Goal: Check status: Check status

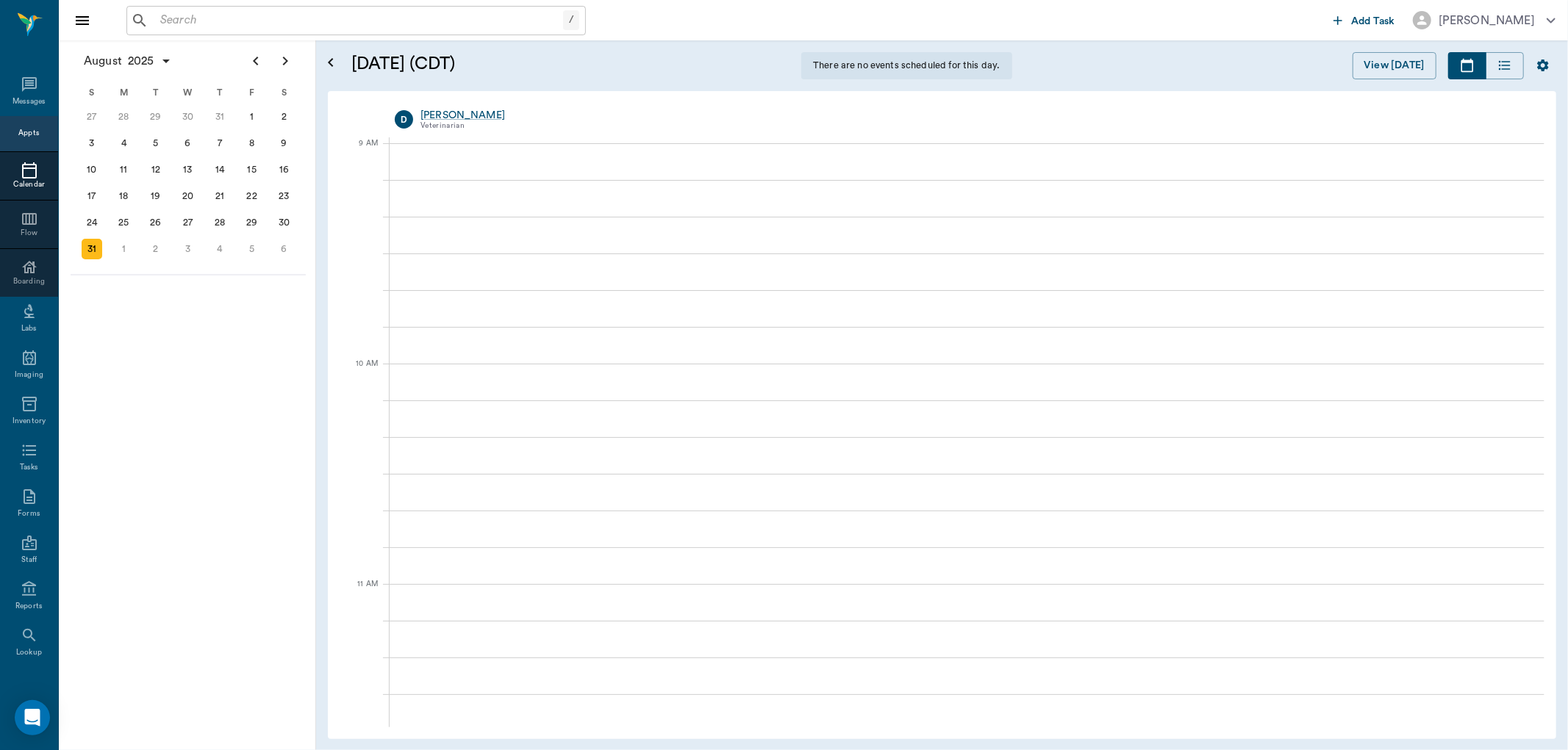
click at [287, 23] on input "text" at bounding box center [359, 20] width 409 height 20
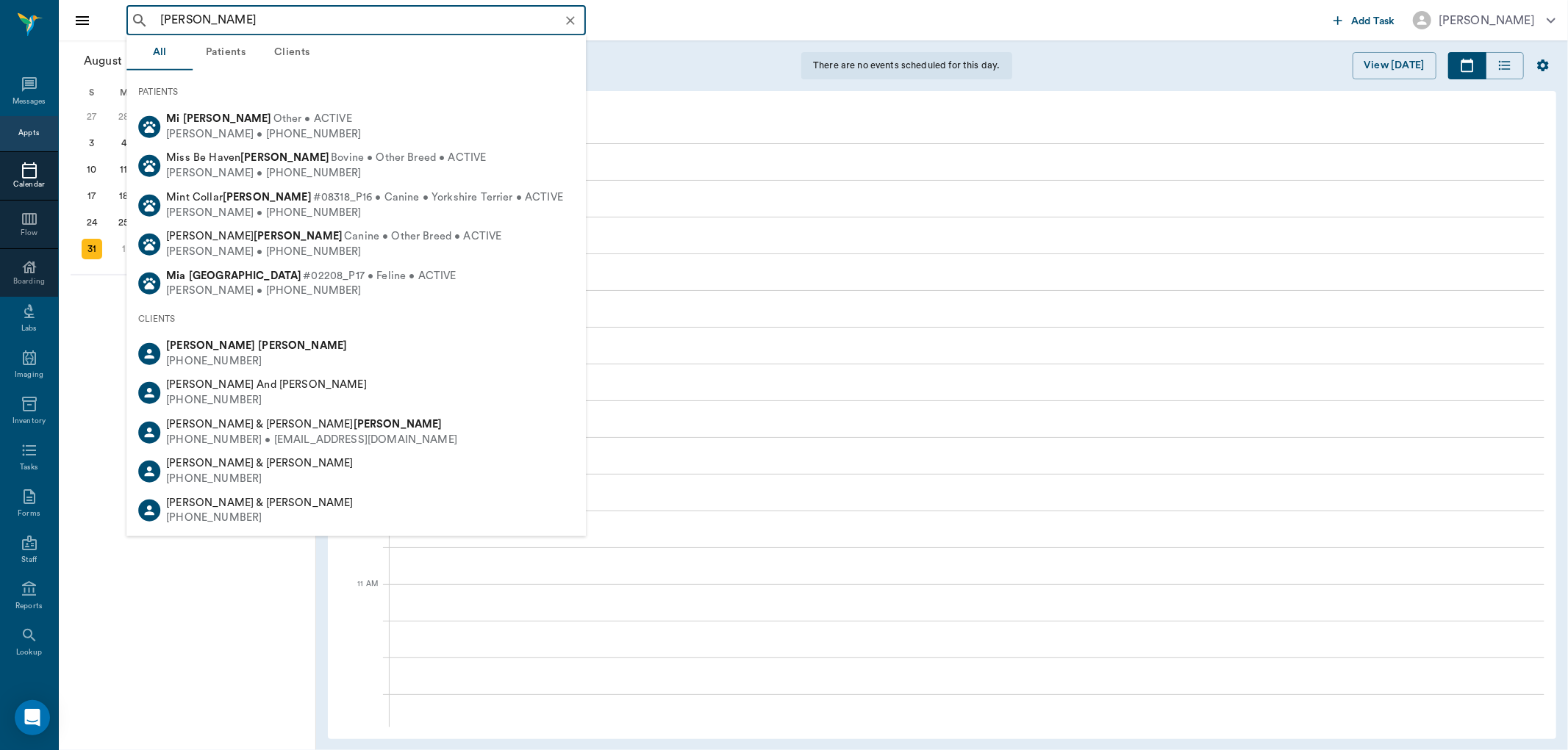
type input "[PERSON_NAME]"
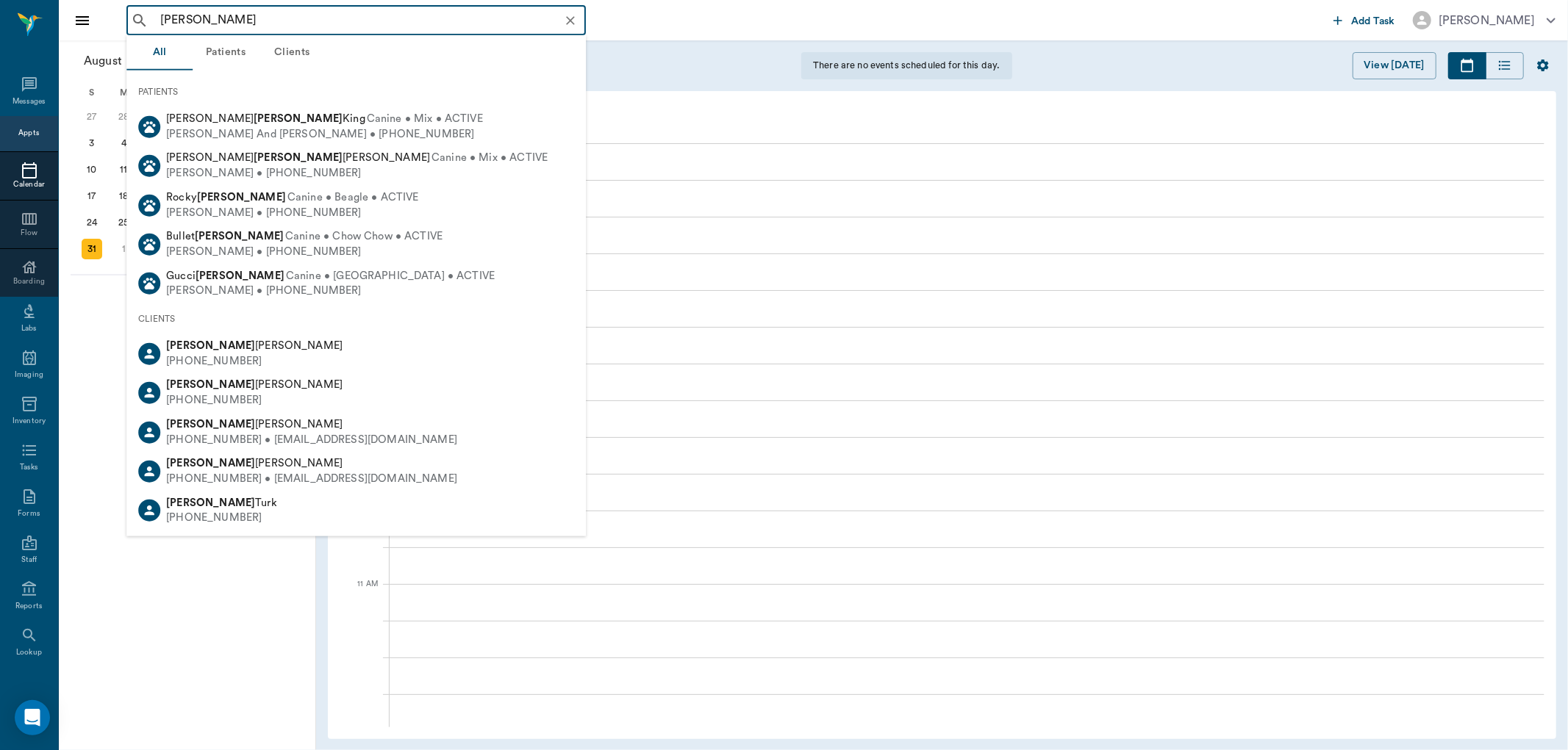
click at [575, 22] on icon "Clear" at bounding box center [570, 20] width 15 height 15
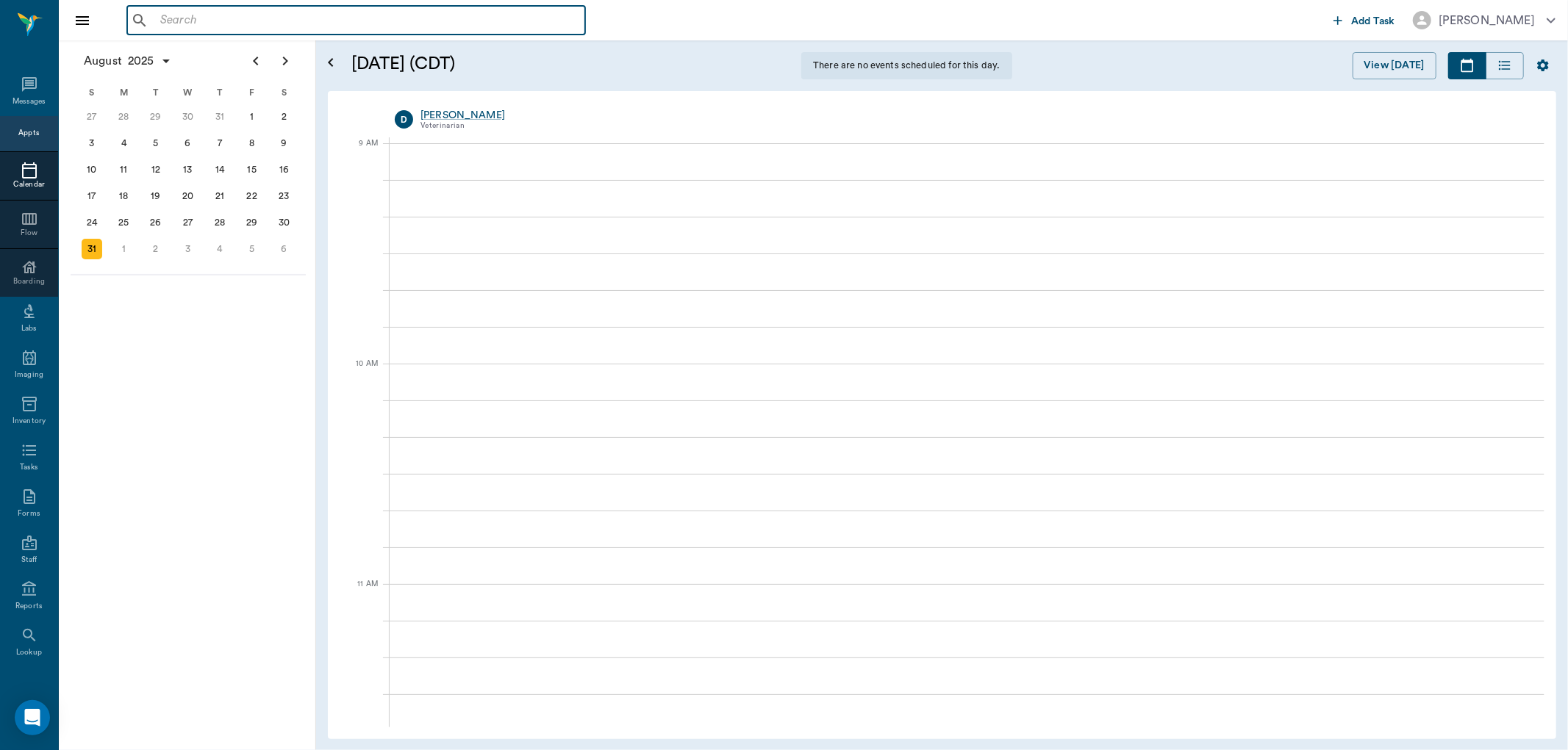
click at [533, 28] on input "text" at bounding box center [366, 20] width 425 height 20
click at [510, 9] on div "​" at bounding box center [356, 20] width 459 height 29
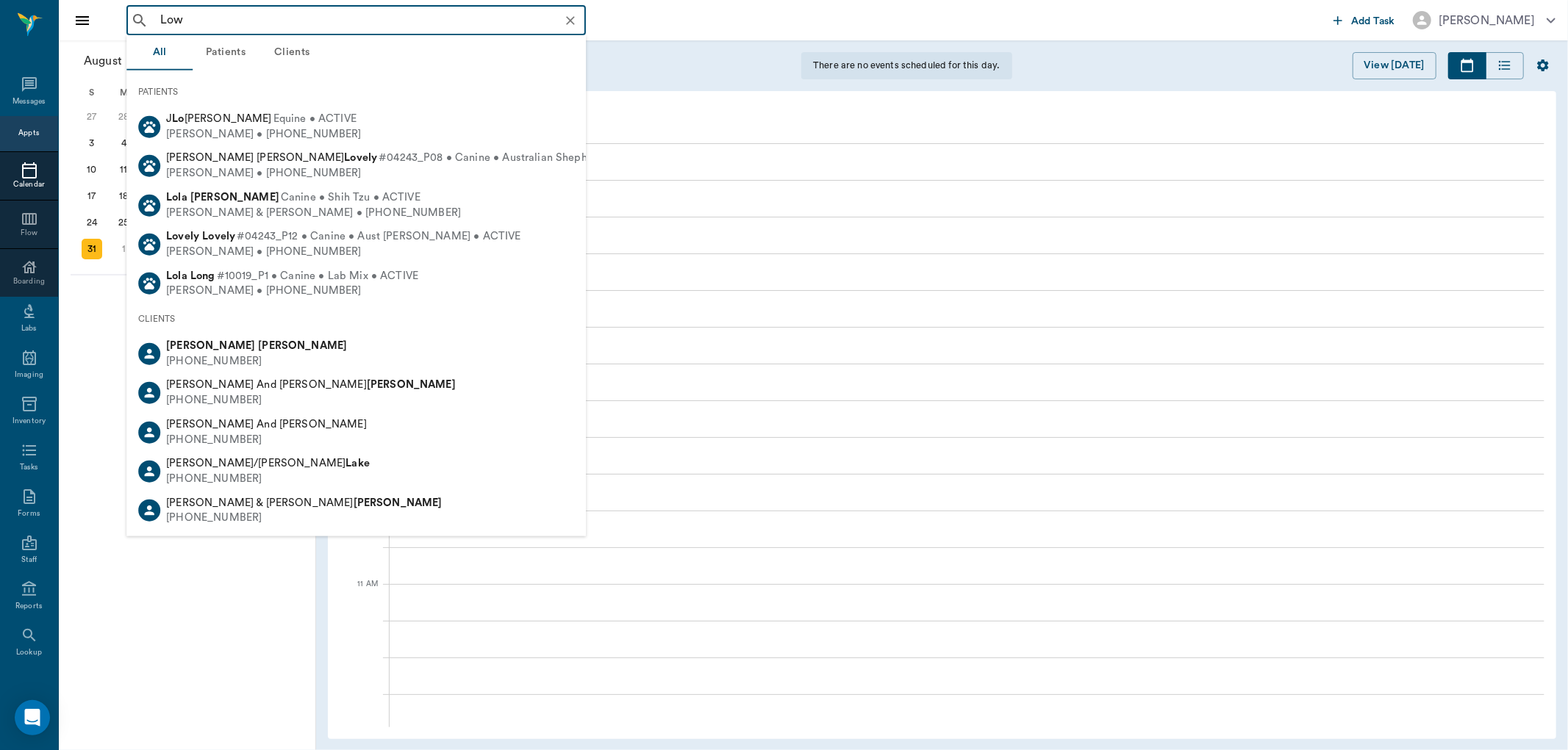
type input "[PERSON_NAME]"
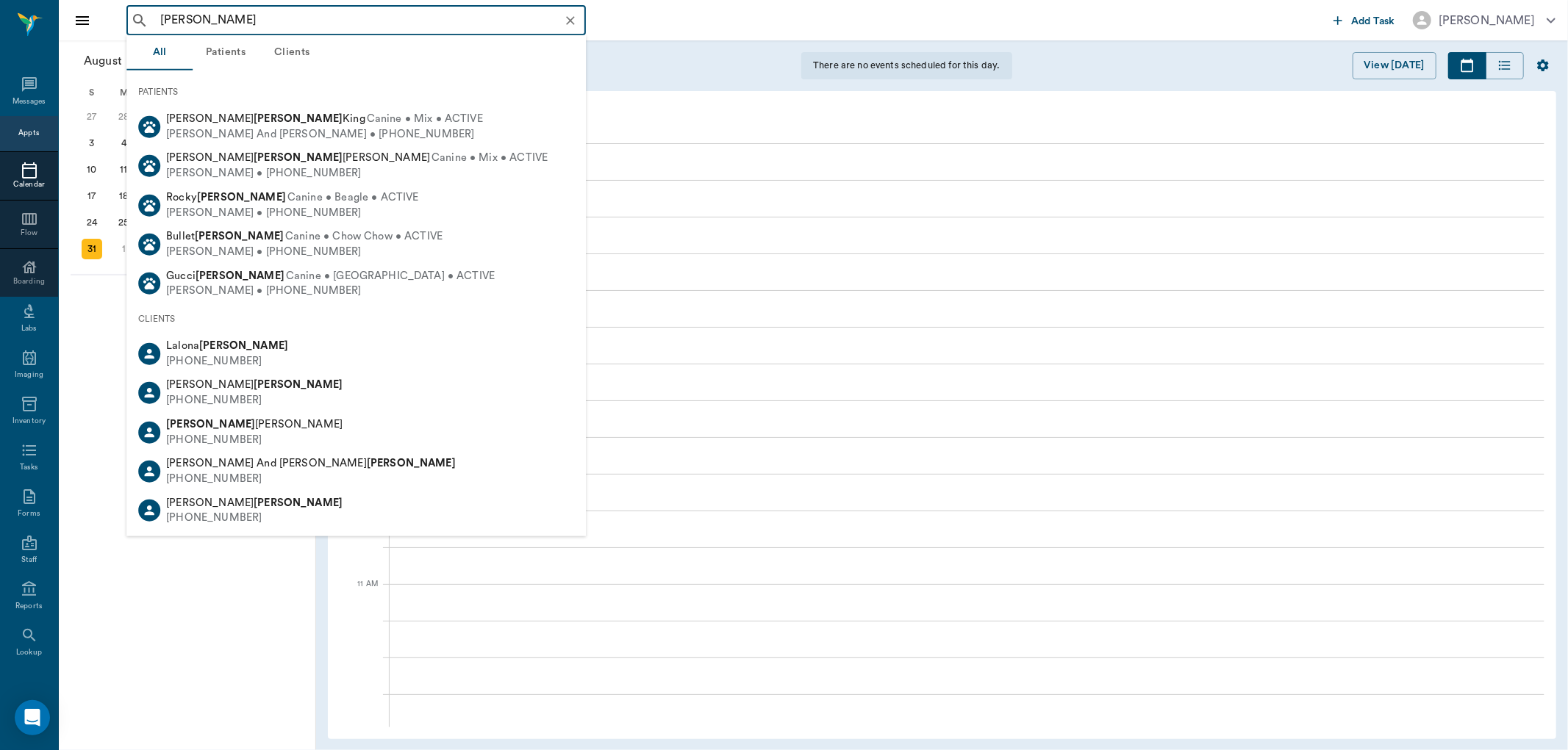
click at [569, 19] on icon "Clear" at bounding box center [570, 20] width 9 height 9
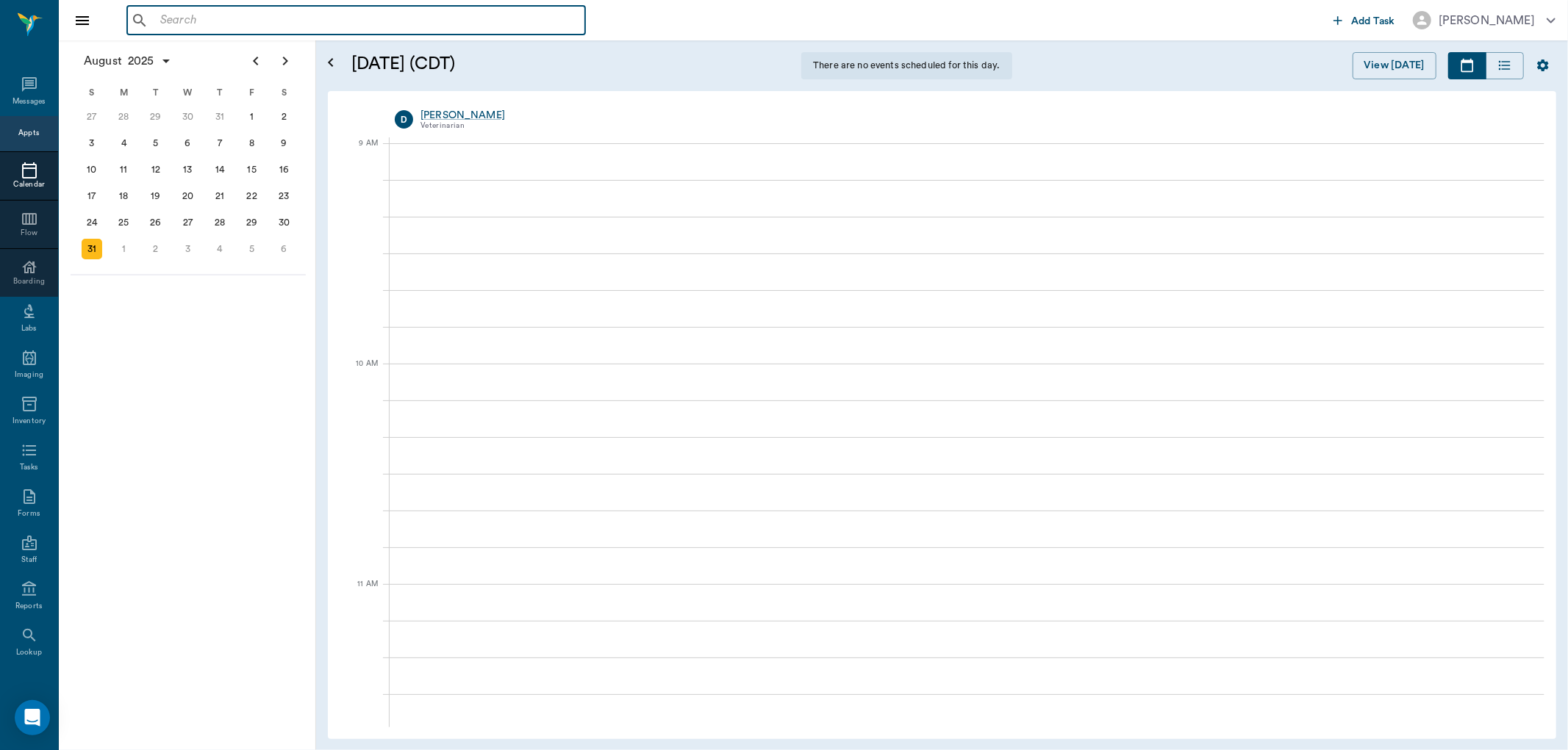
click at [553, 22] on input "text" at bounding box center [366, 20] width 425 height 20
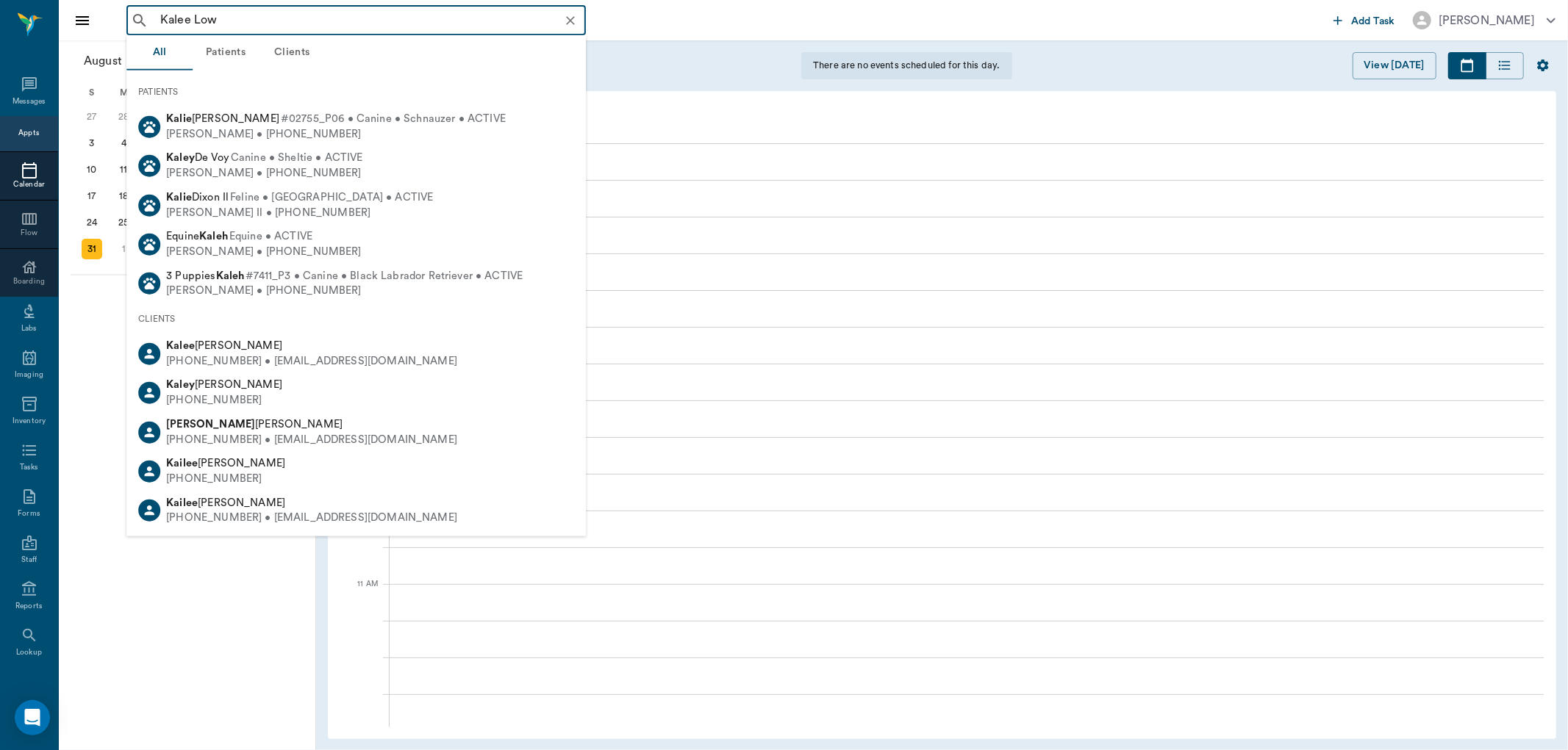
type input "[PERSON_NAME]"
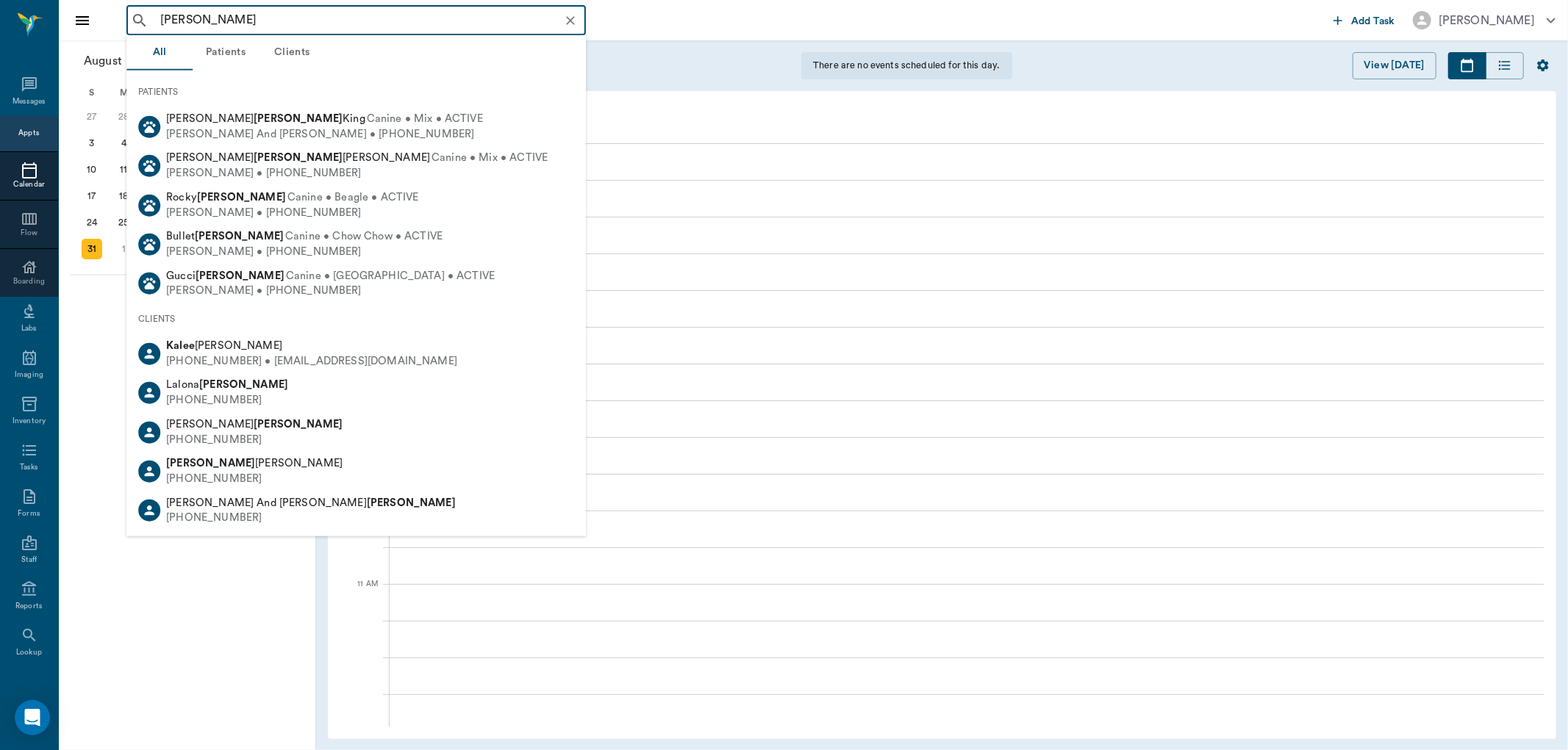
click at [569, 24] on icon "Clear" at bounding box center [570, 20] width 15 height 15
